Goal: Book appointment/travel/reservation

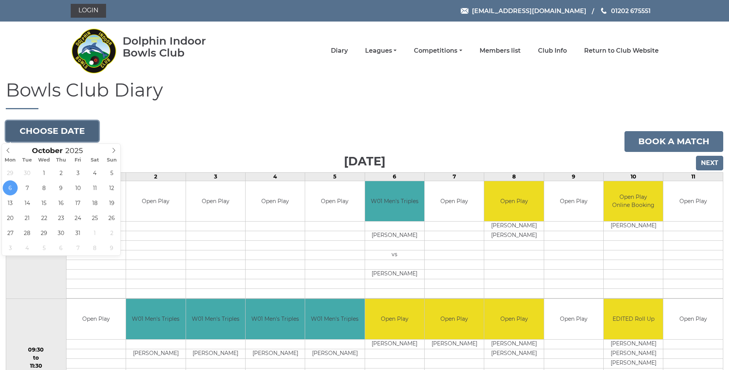
click at [66, 121] on button "Choose date" at bounding box center [52, 131] width 93 height 21
type input "2025-10-11"
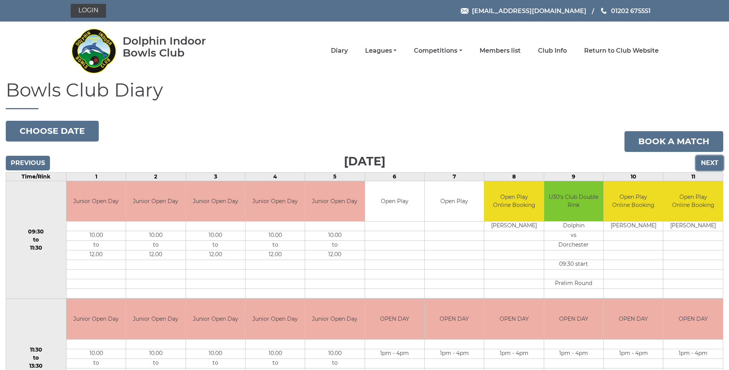
click at [706, 162] on input "Next" at bounding box center [709, 163] width 27 height 15
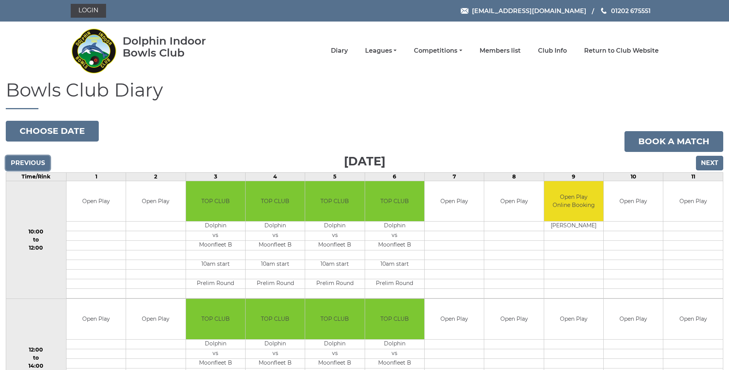
click at [26, 160] on input "Previous" at bounding box center [28, 163] width 44 height 15
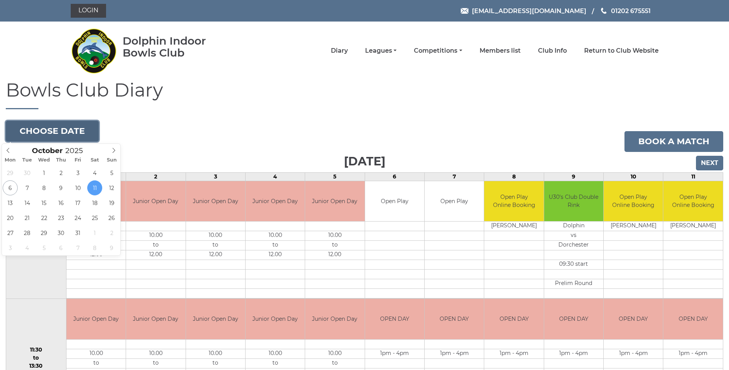
click at [83, 131] on button "Choose date" at bounding box center [52, 131] width 93 height 21
type input "[DATE]"
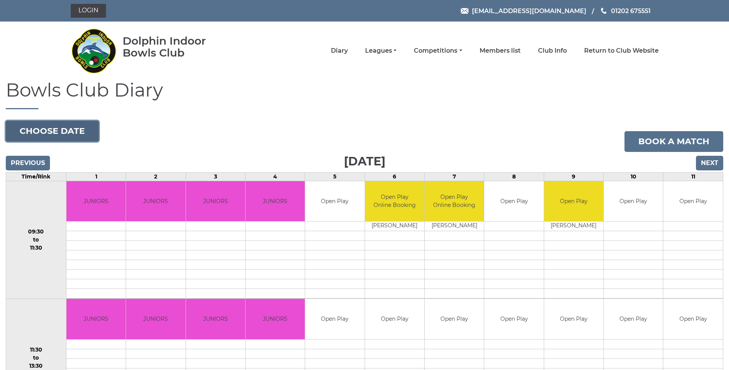
click at [65, 126] on button "Choose date" at bounding box center [52, 131] width 93 height 21
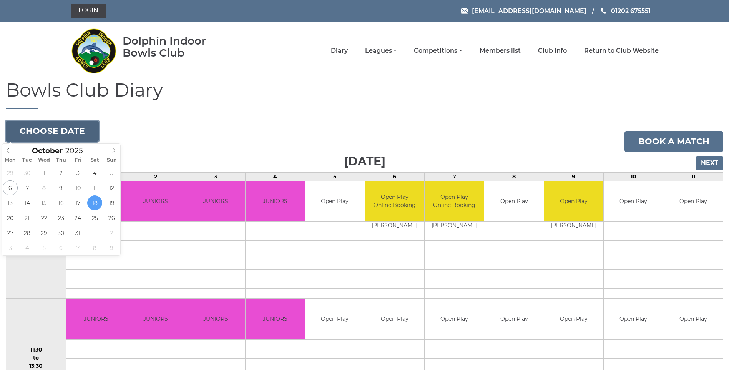
type input "[DATE]"
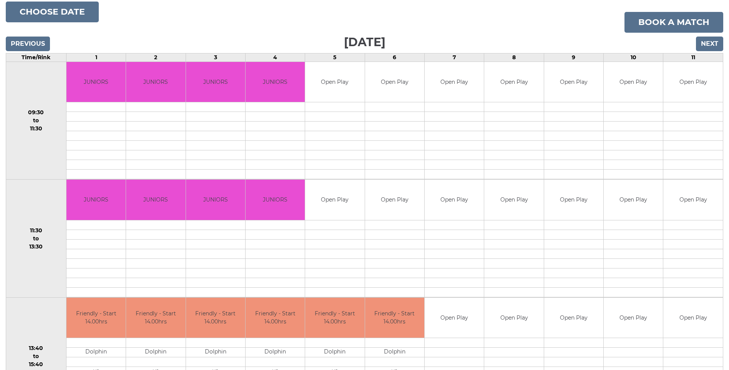
scroll to position [115, 0]
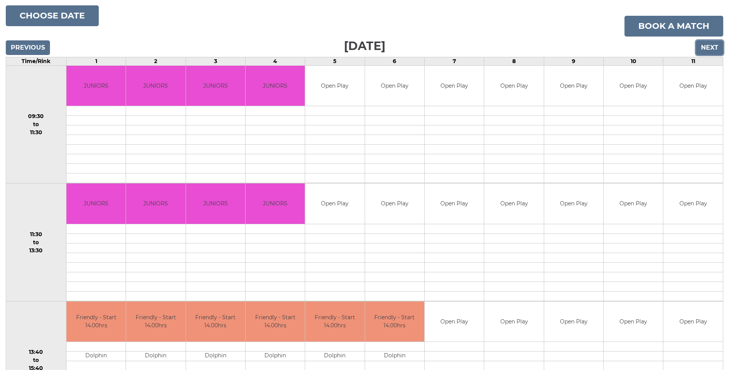
click at [707, 49] on input "Next" at bounding box center [709, 47] width 27 height 15
